Goal: Task Accomplishment & Management: Manage account settings

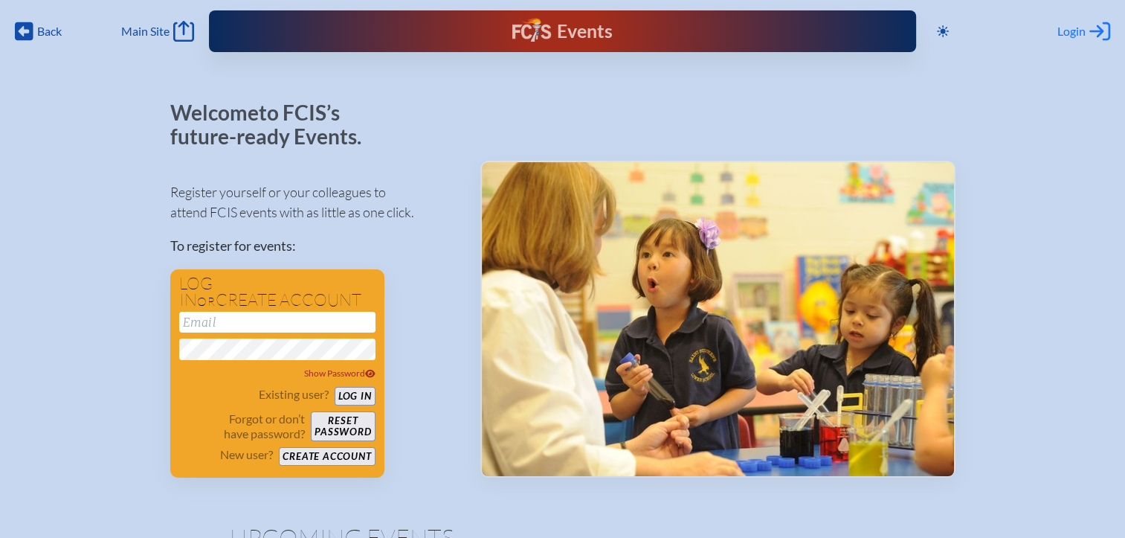
type input "[EMAIL_ADDRESS][DOMAIN_NAME]"
click at [1064, 29] on span "Login" at bounding box center [1072, 31] width 28 height 15
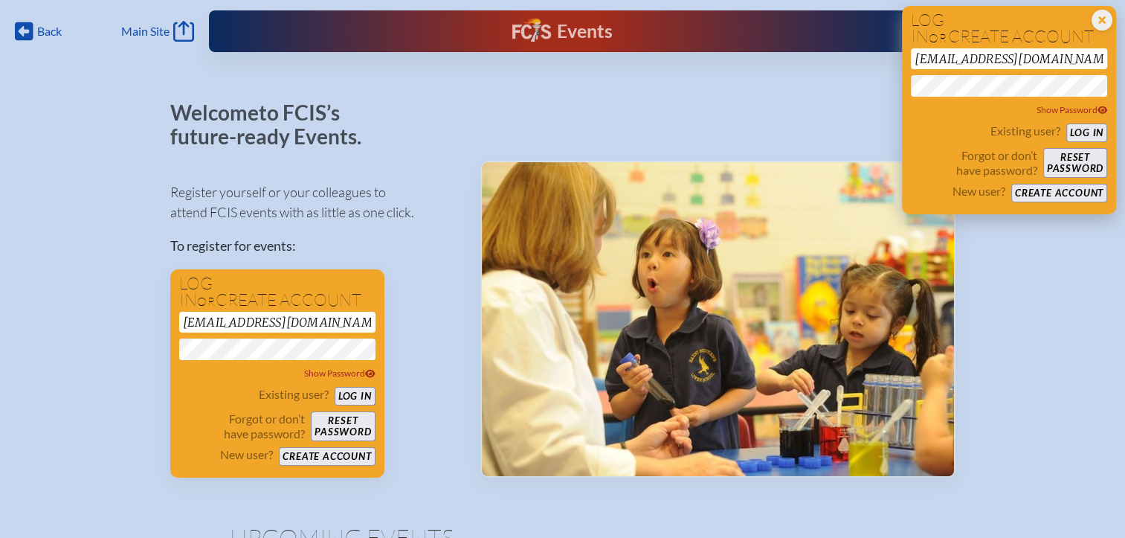
click at [1087, 133] on button "Log in" at bounding box center [1087, 132] width 41 height 19
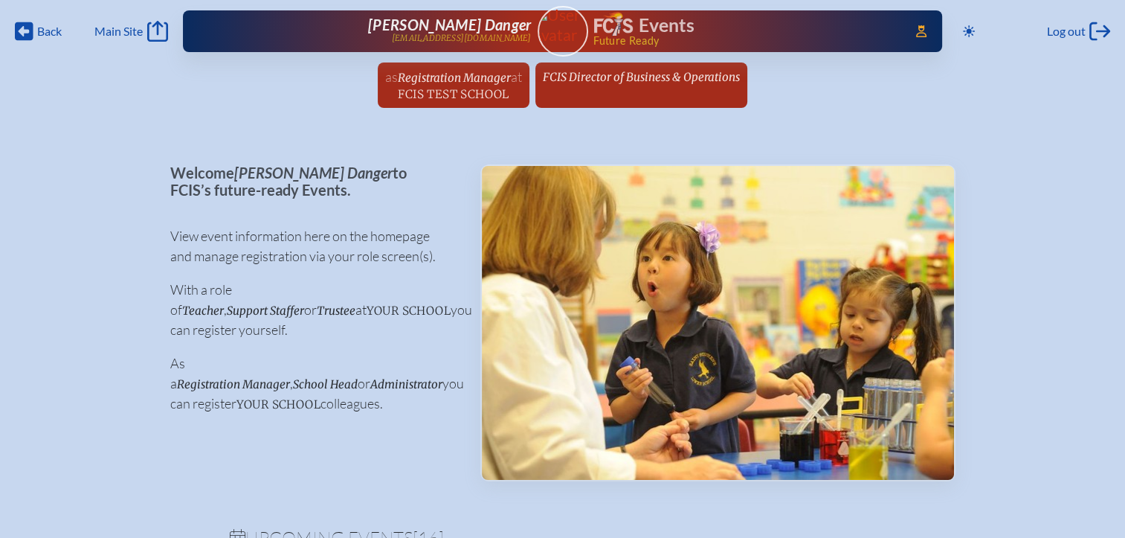
click at [646, 68] on span "FCIS Director of Business & Operations" at bounding box center [641, 76] width 197 height 16
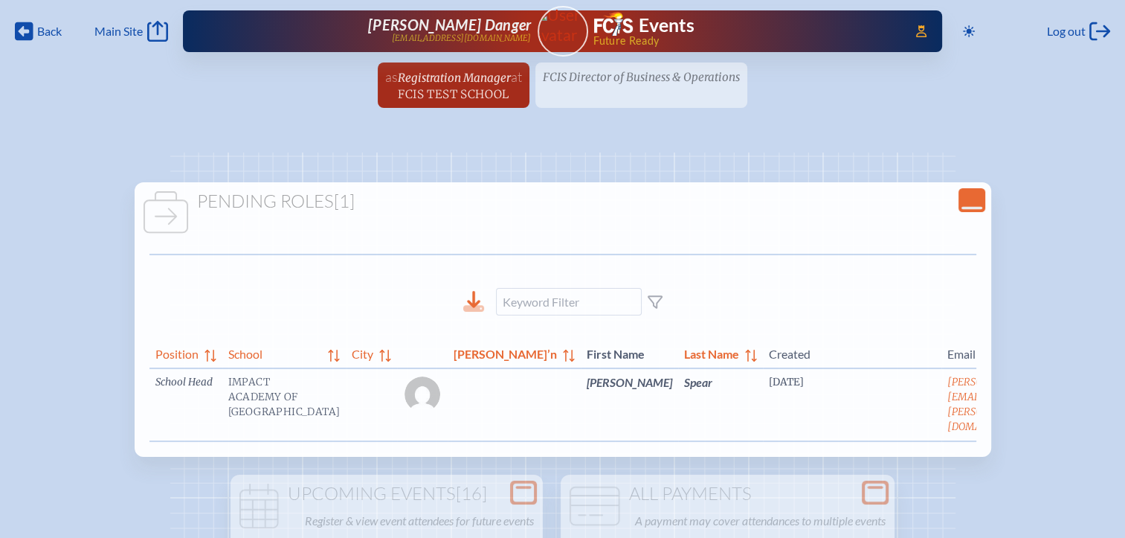
scroll to position [0, 17]
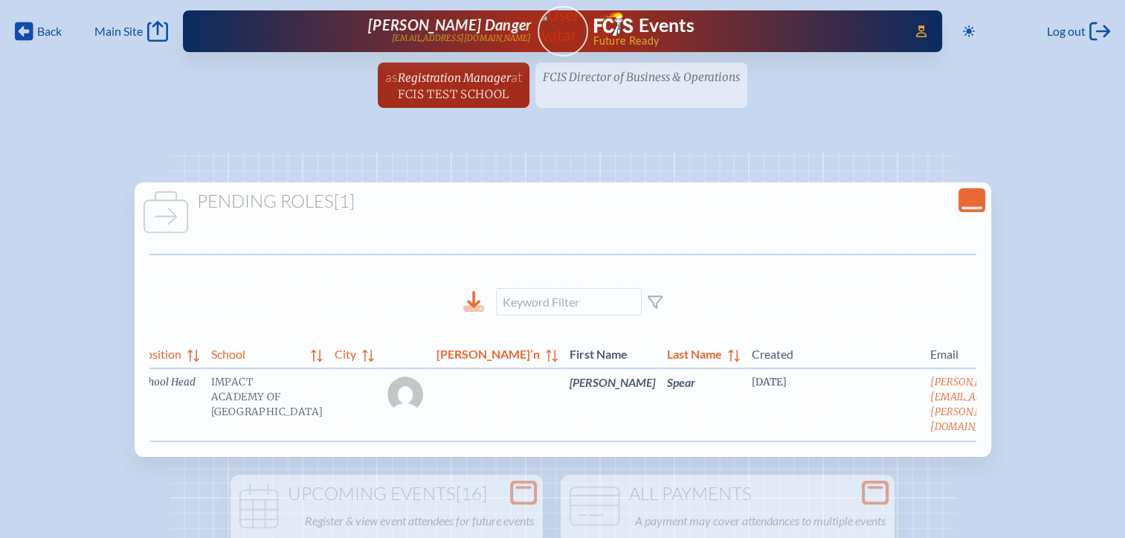
click at [1029, 418] on link "edit Person’s Details" at bounding box center [1054, 404] width 50 height 47
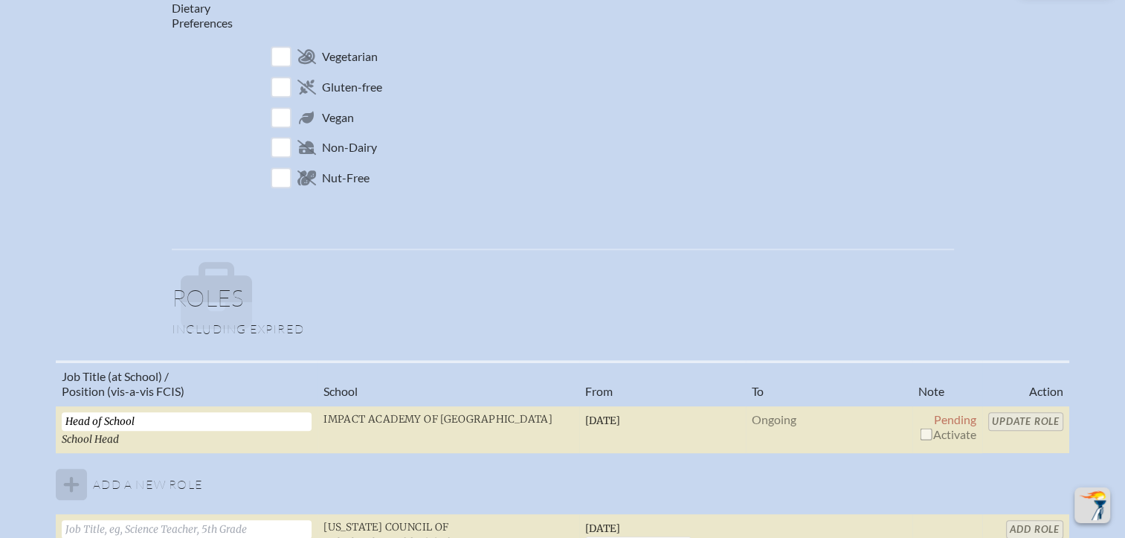
scroll to position [893, 0]
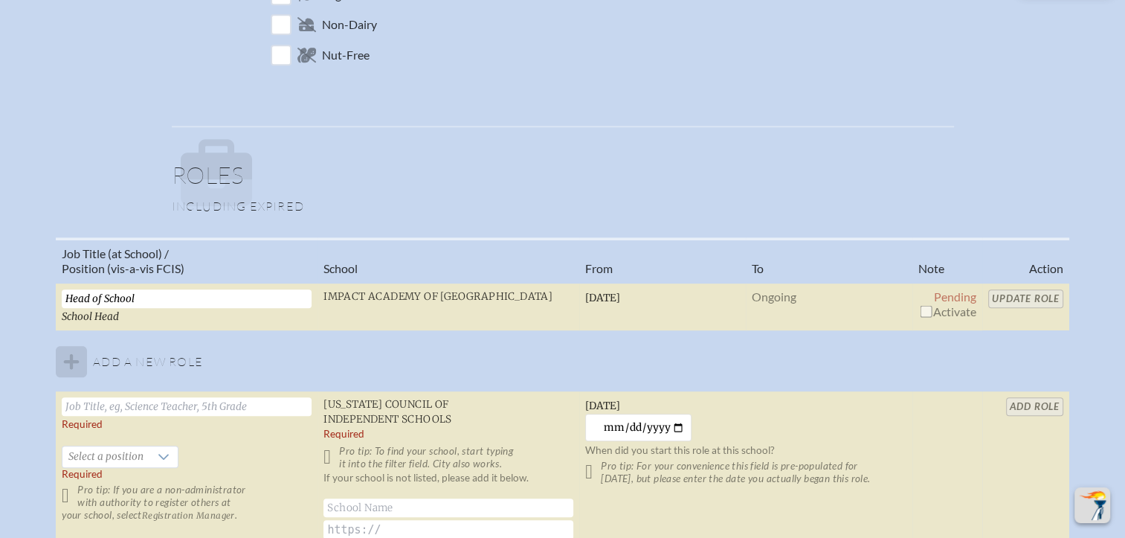
click at [928, 305] on input "checkbox" at bounding box center [926, 311] width 12 height 12
checkbox input "true"
click at [1009, 295] on input "Update Role" at bounding box center [1026, 298] width 75 height 19
